Goal: Information Seeking & Learning: Learn about a topic

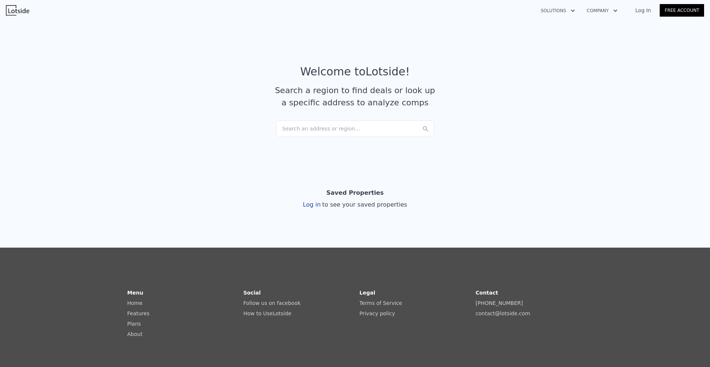
click at [341, 128] on div "Search an address or region..." at bounding box center [355, 129] width 158 height 16
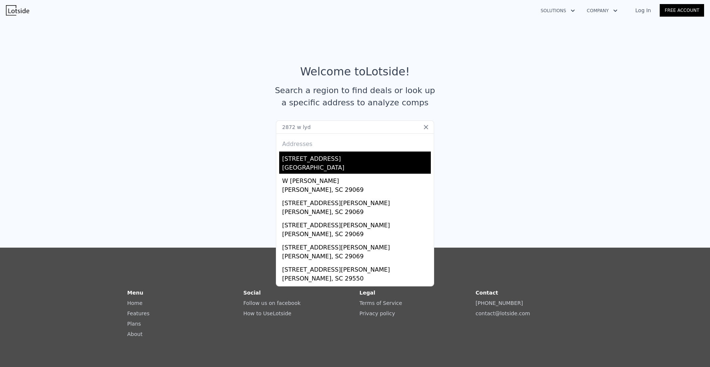
type input "2872 w lyd"
click at [335, 163] on div "[STREET_ADDRESS]" at bounding box center [356, 158] width 149 height 12
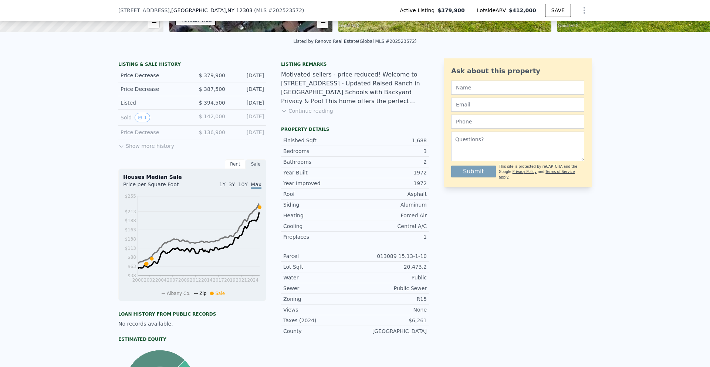
scroll to position [145, 0]
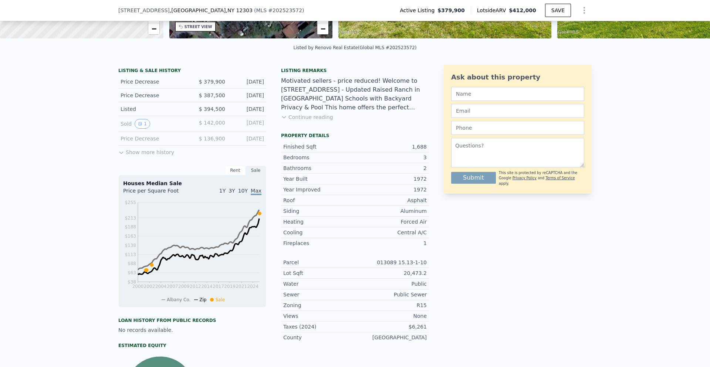
click at [307, 121] on button "Continue reading" at bounding box center [307, 116] width 52 height 7
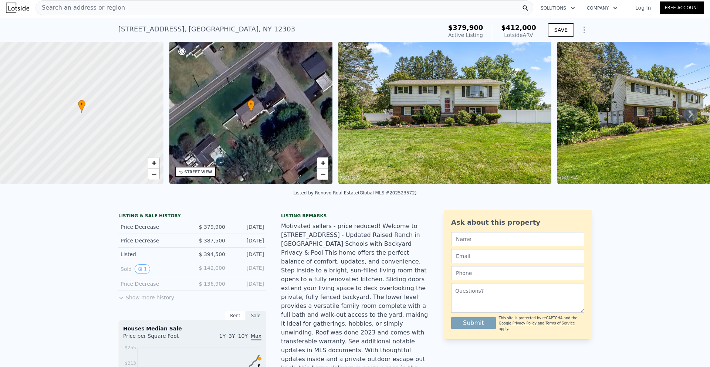
scroll to position [0, 0]
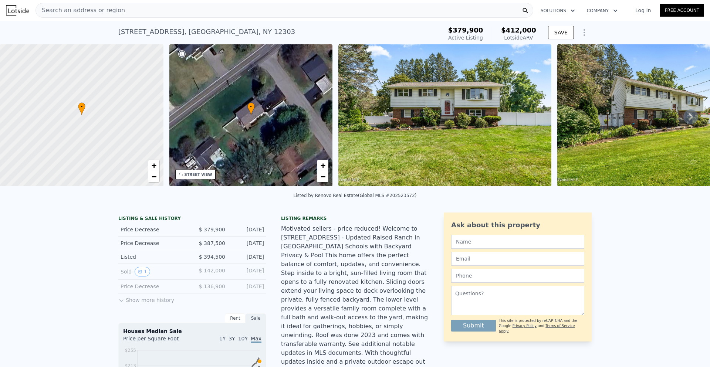
click at [583, 32] on icon "Show Options" at bounding box center [584, 32] width 9 height 9
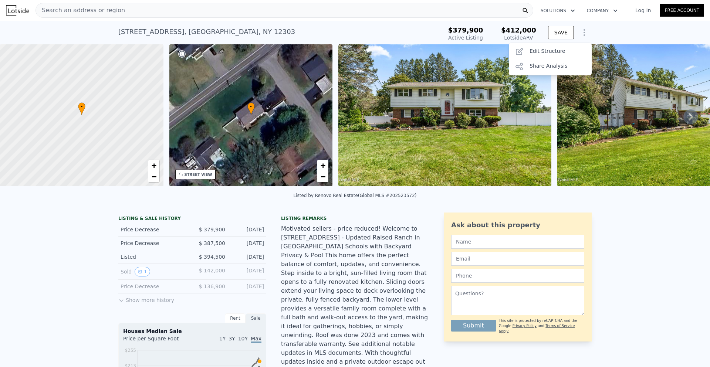
click at [386, 229] on div "Listing remarks Motivated sellers - price reduced! Welcome to [STREET_ADDRESS] …" at bounding box center [355, 312] width 148 height 195
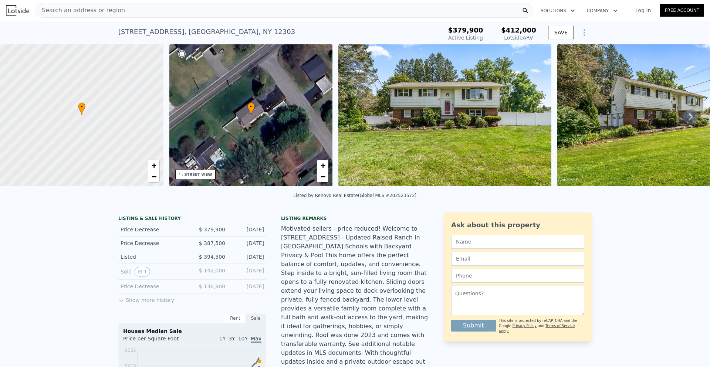
click at [252, 323] on div "Sale" at bounding box center [255, 318] width 21 height 10
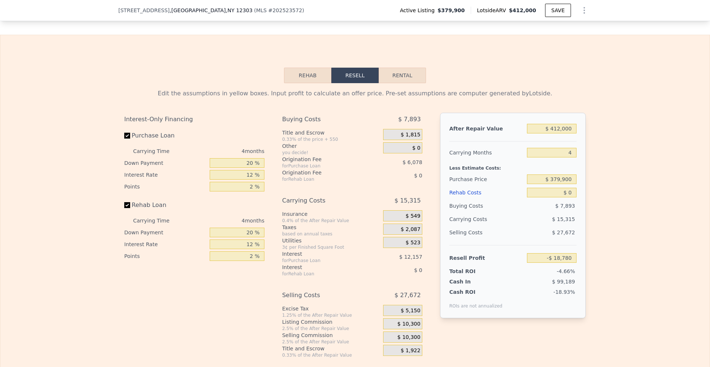
scroll to position [1106, 0]
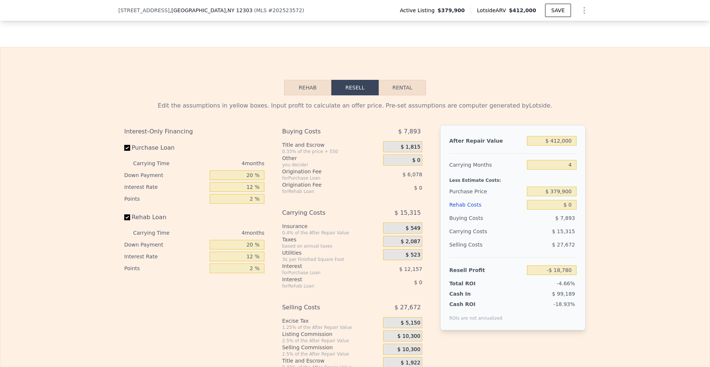
click at [401, 80] on button "Rental" at bounding box center [402, 88] width 47 height 16
select select "30"
